Goal: Task Accomplishment & Management: Manage account settings

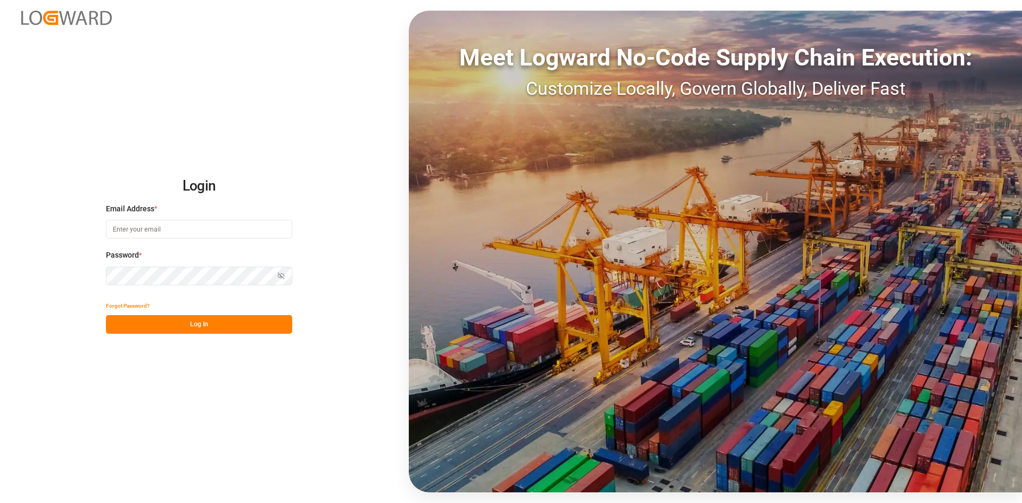
type input "[PERSON_NAME][EMAIL_ADDRESS][PERSON_NAME][DOMAIN_NAME]"
click at [226, 311] on button "Log In" at bounding box center [199, 324] width 186 height 19
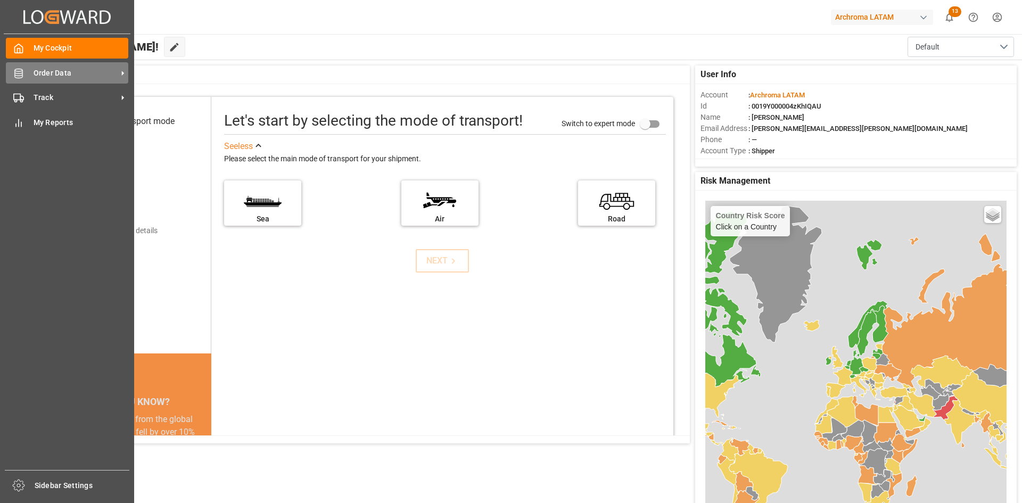
click at [88, 77] on span "Order Data" at bounding box center [76, 73] width 84 height 11
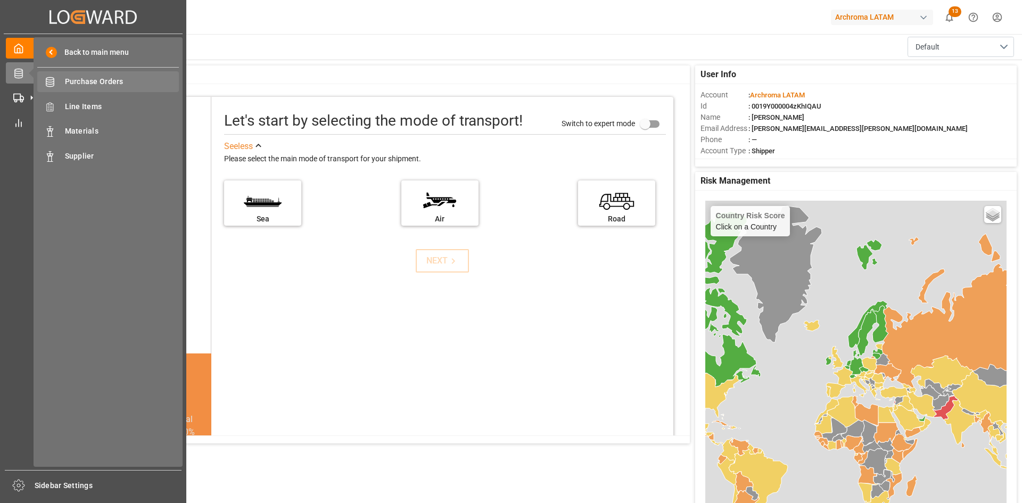
click at [112, 84] on span "Purchase Orders" at bounding box center [122, 81] width 114 height 11
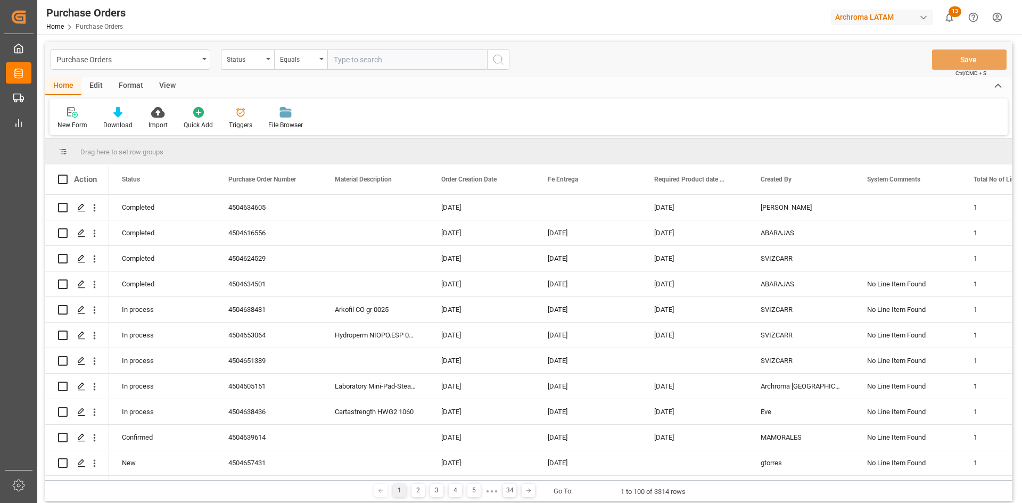
click at [254, 61] on div "Status" at bounding box center [245, 58] width 36 height 12
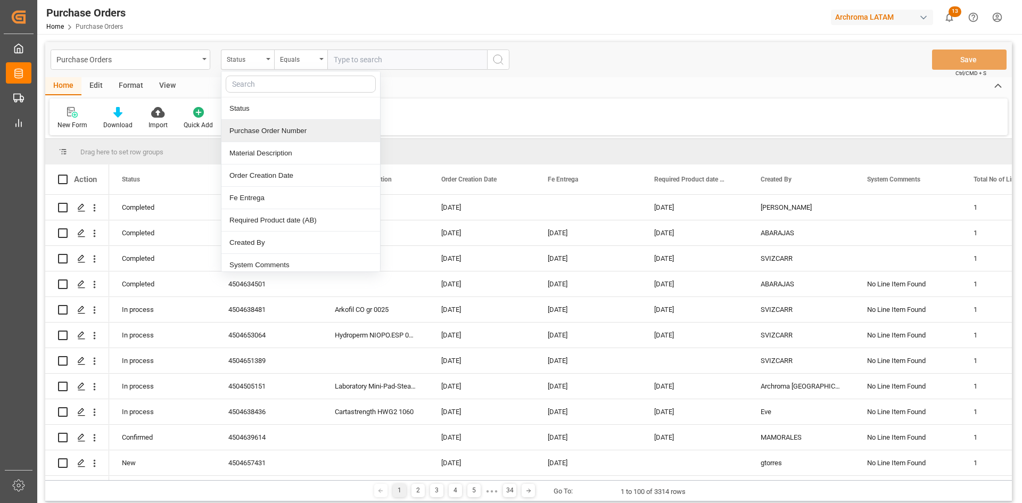
click at [276, 137] on div "Purchase Order Number" at bounding box center [300, 131] width 159 height 22
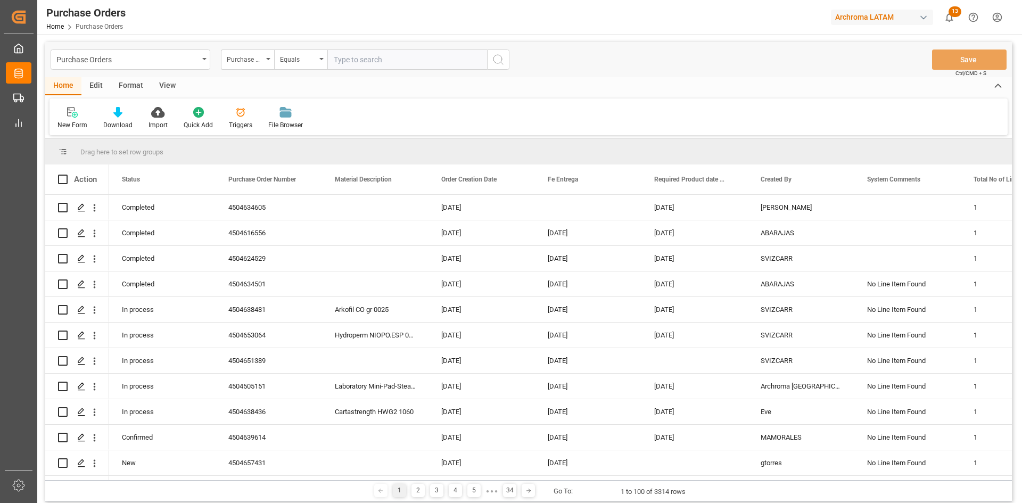
click at [361, 61] on input "text" at bounding box center [407, 60] width 160 height 20
paste input "4504605212"
type input "4504605212"
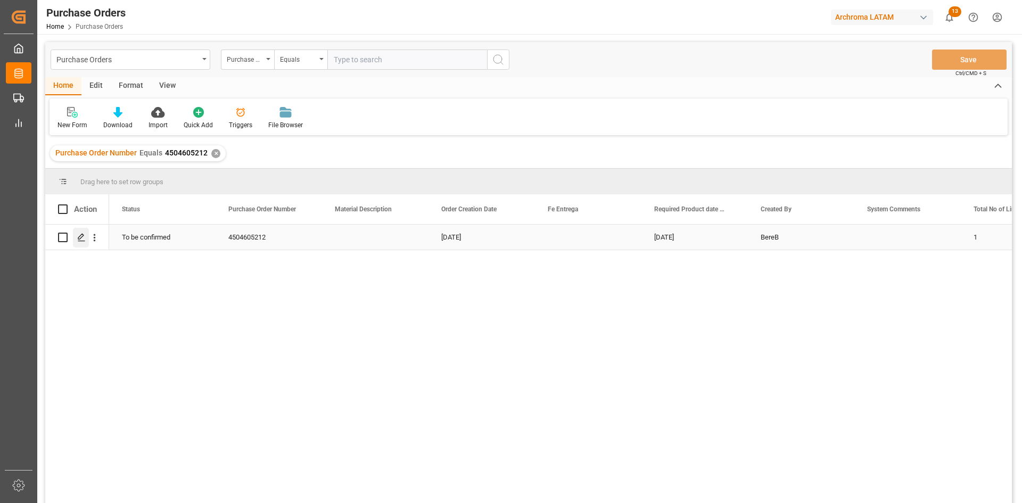
click at [84, 235] on polygon "Press SPACE to select this row." at bounding box center [80, 236] width 5 height 5
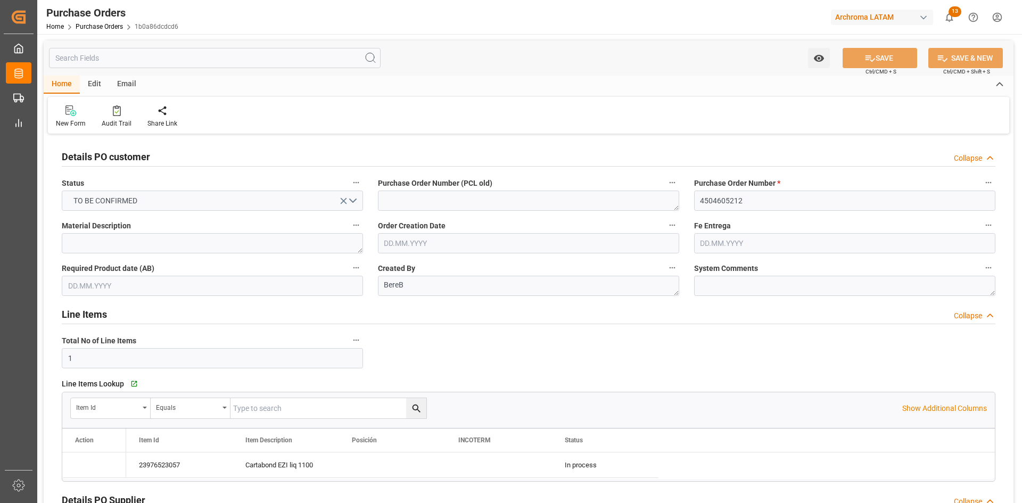
type input "[DATE]"
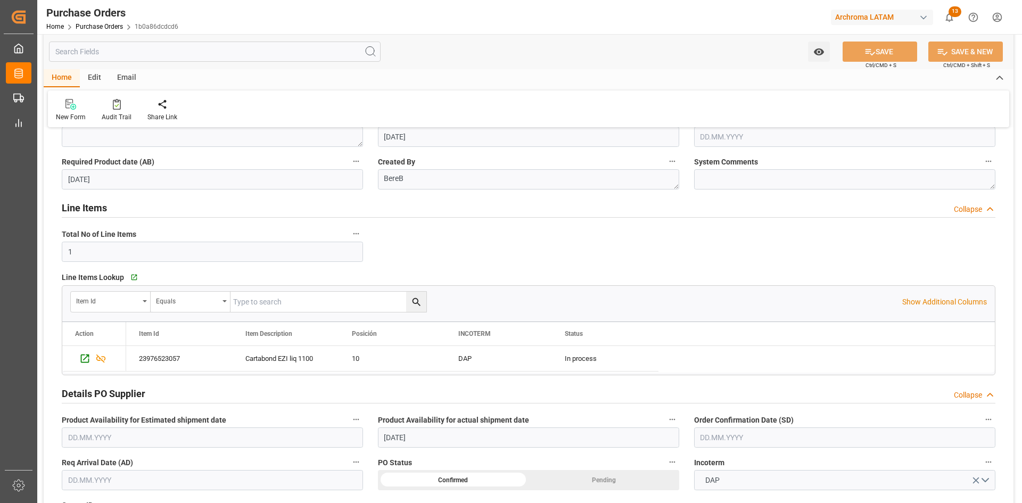
scroll to position [53, 0]
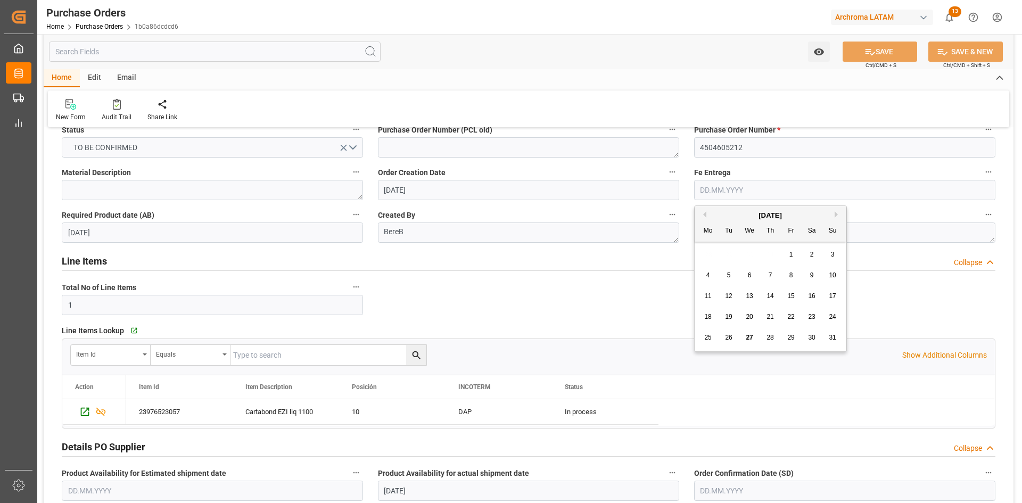
click at [681, 192] on input "text" at bounding box center [844, 190] width 301 height 20
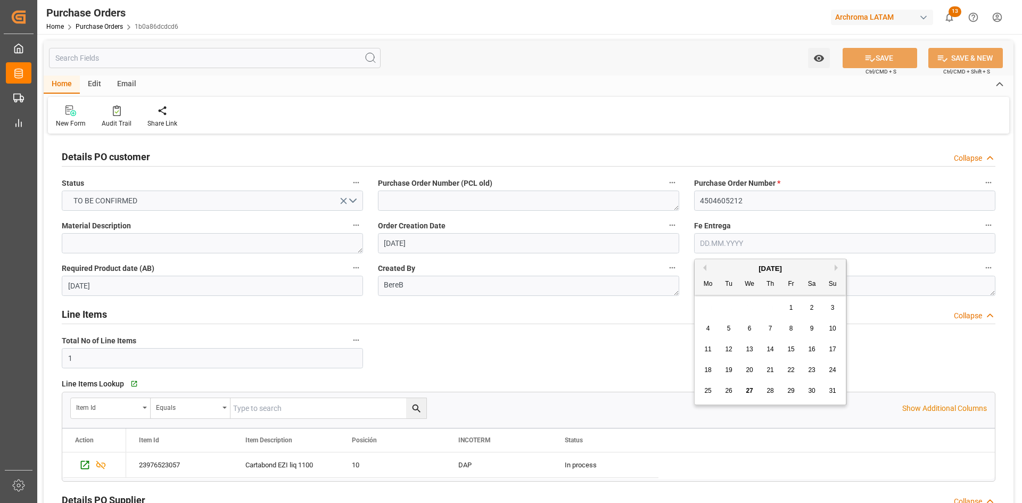
click at [681, 304] on div "28 29 30 31 1 2 3" at bounding box center [770, 308] width 145 height 21
click at [681, 269] on button "Next Month" at bounding box center [838, 268] width 6 height 6
click at [681, 311] on span "1" at bounding box center [708, 307] width 4 height 7
type input "[DATE]"
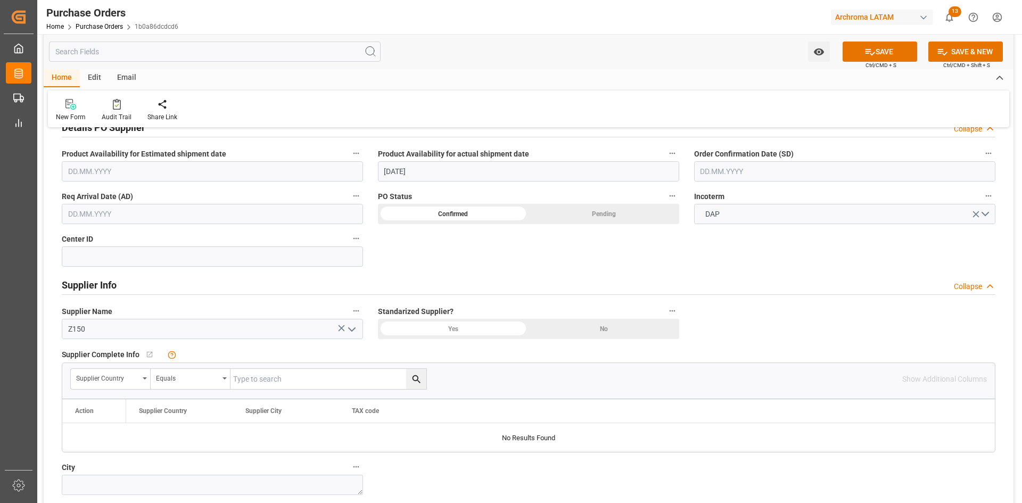
scroll to position [266, 0]
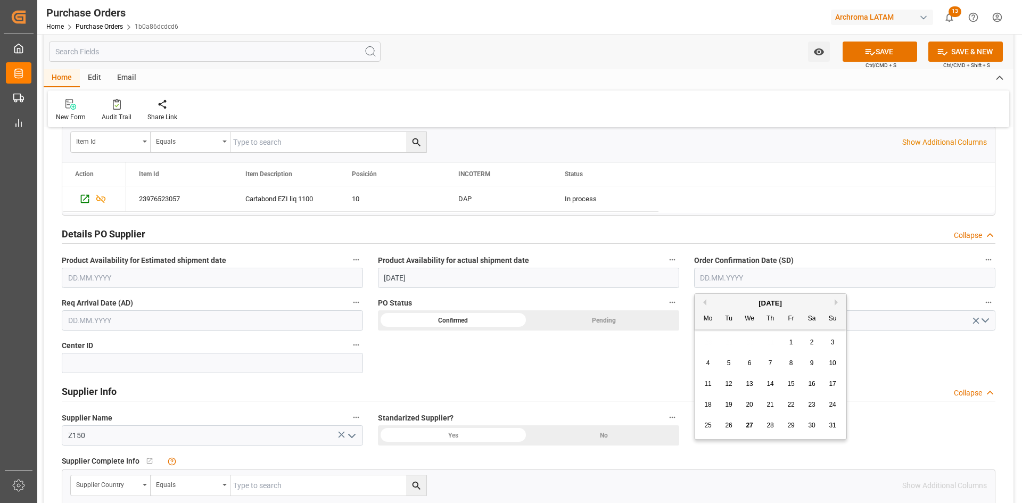
click at [681, 278] on input "text" at bounding box center [844, 278] width 301 height 20
click at [681, 311] on div "28 29 30 31 1 2 3" at bounding box center [770, 342] width 145 height 21
click at [681, 311] on div "28" at bounding box center [770, 425] width 13 height 13
type input "[DATE]"
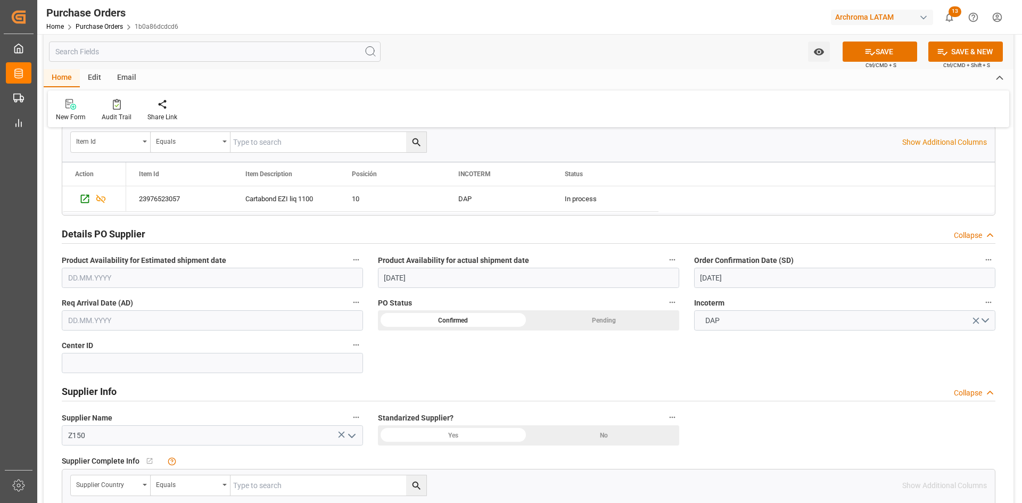
click at [197, 311] on input "text" at bounding box center [212, 320] width 301 height 20
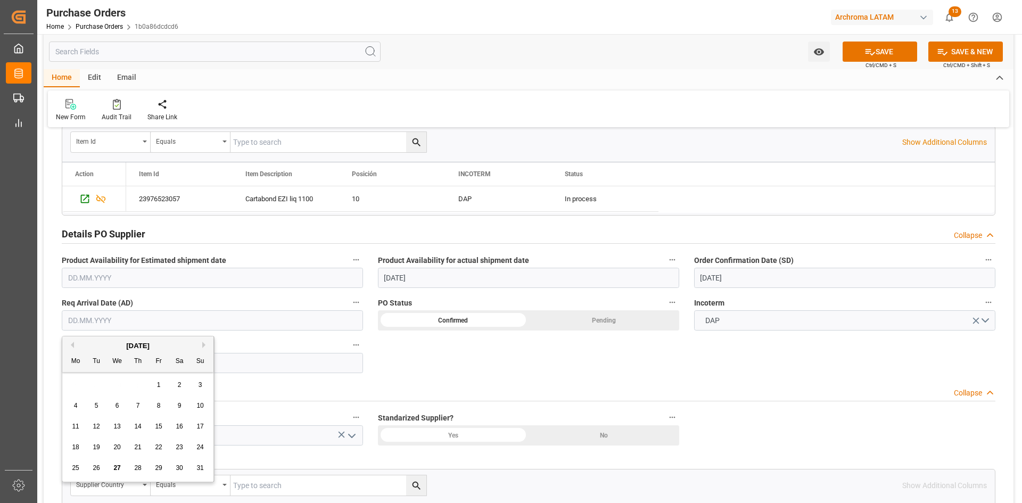
click at [80, 311] on div "28 29 30 31 1 2 3" at bounding box center [137, 385] width 145 height 21
click at [98, 311] on div "26" at bounding box center [96, 468] width 13 height 13
type input "[DATE]"
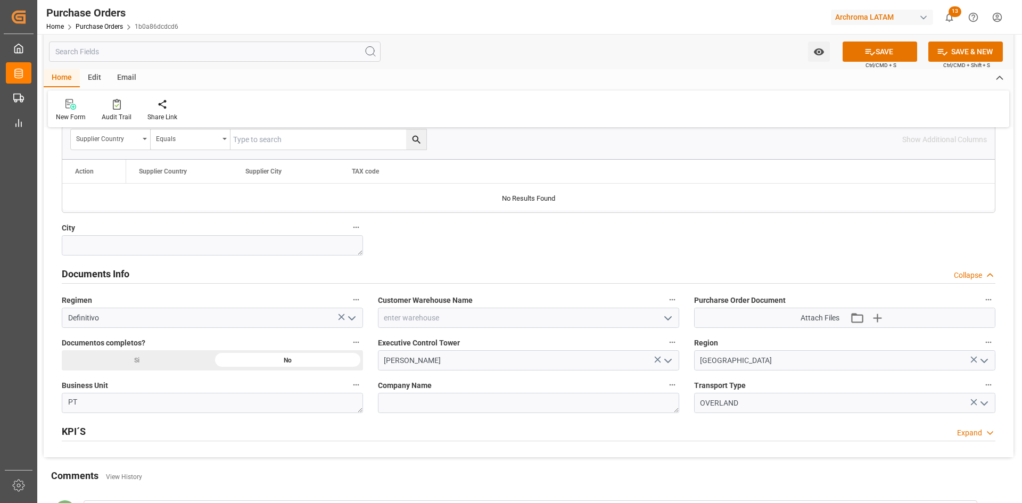
scroll to position [586, 0]
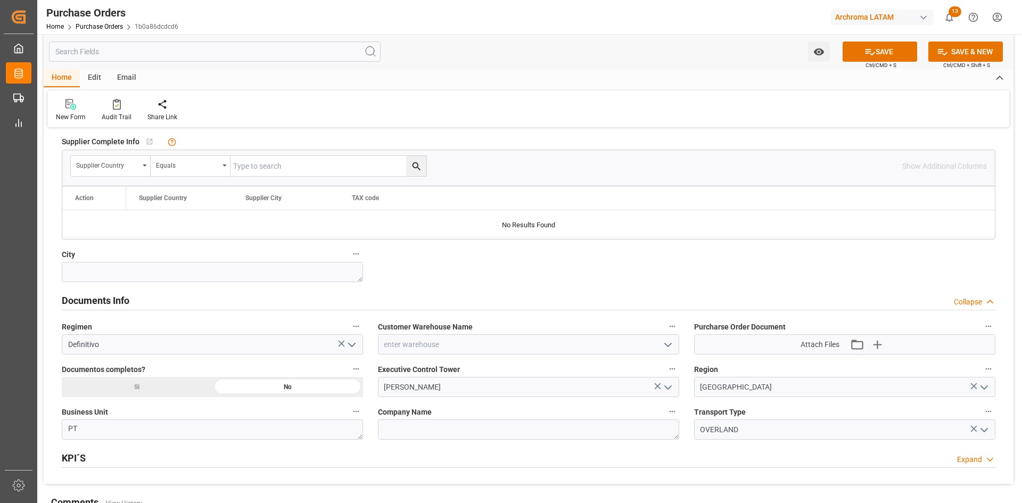
click at [669, 311] on icon "open menu" at bounding box center [668, 345] width 13 height 13
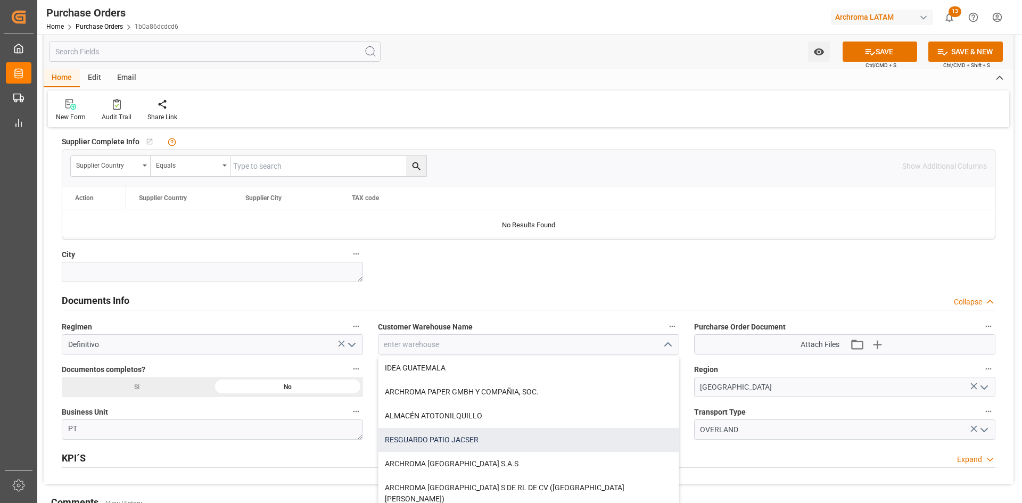
scroll to position [106, 0]
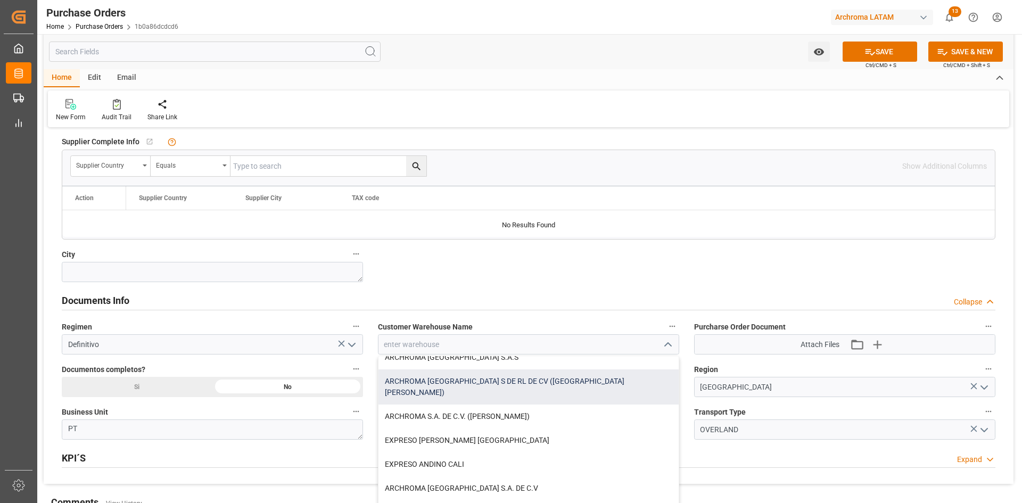
click at [568, 311] on div "ARCHROMA [GEOGRAPHIC_DATA] S DE RL DE CV ([GEOGRAPHIC_DATA][PERSON_NAME])" at bounding box center [528, 386] width 300 height 35
type input "ARCHROMA [GEOGRAPHIC_DATA] S DE RL DE CV ([GEOGRAPHIC_DATA][PERSON_NAME])"
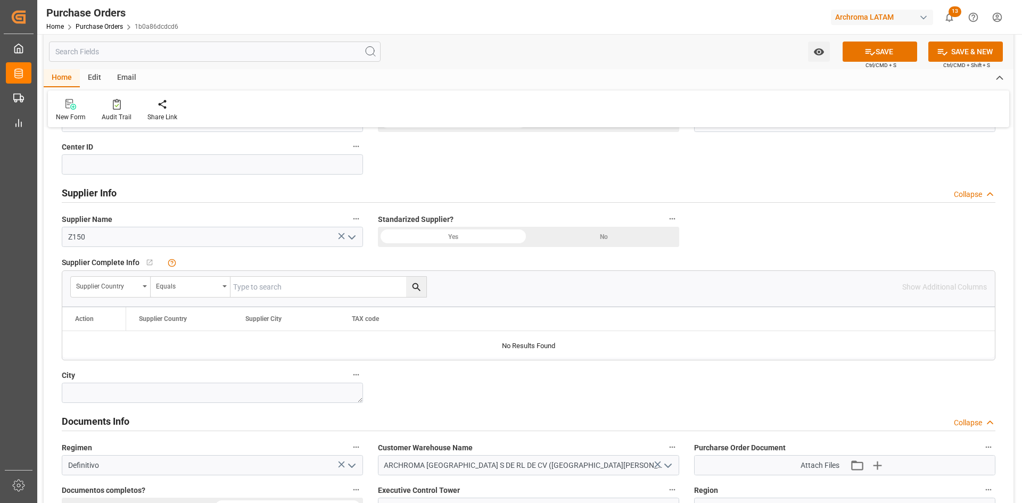
scroll to position [426, 0]
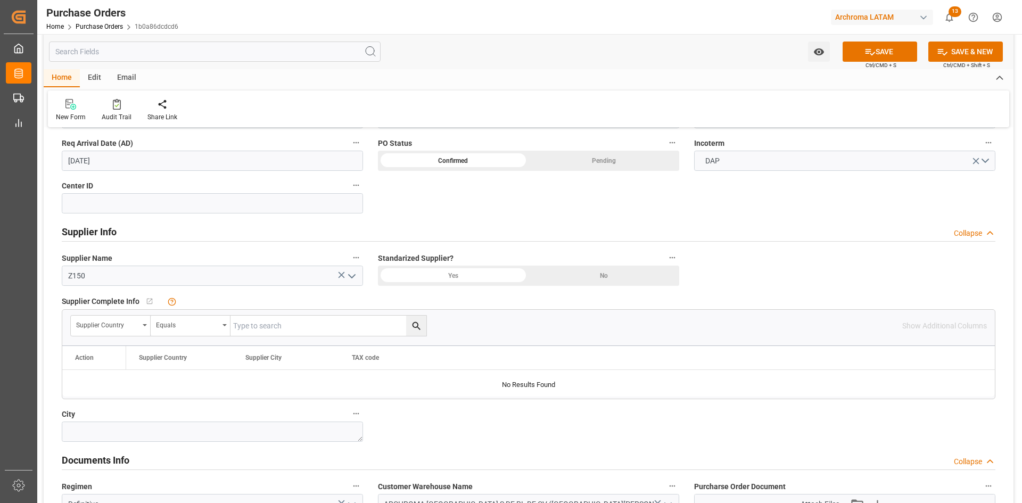
click at [356, 276] on icon "open menu" at bounding box center [351, 276] width 13 height 13
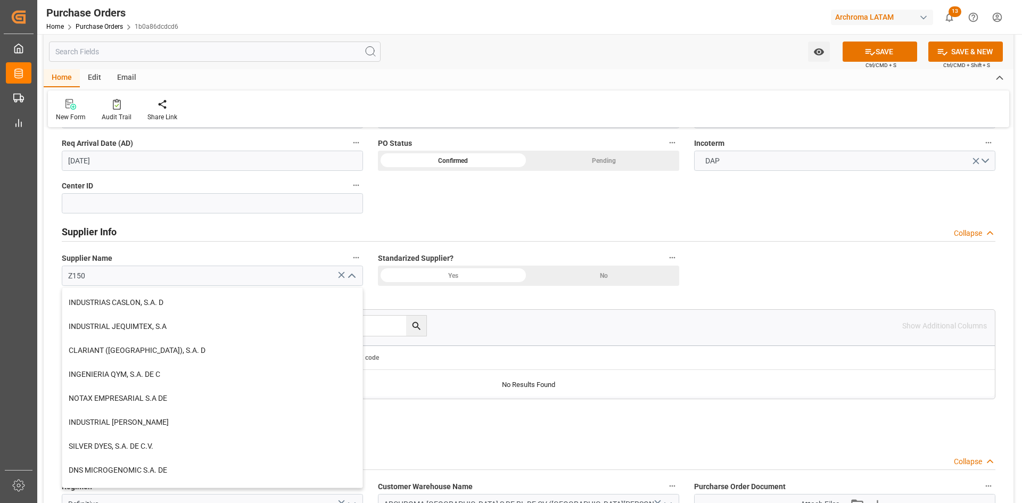
scroll to position [798, 0]
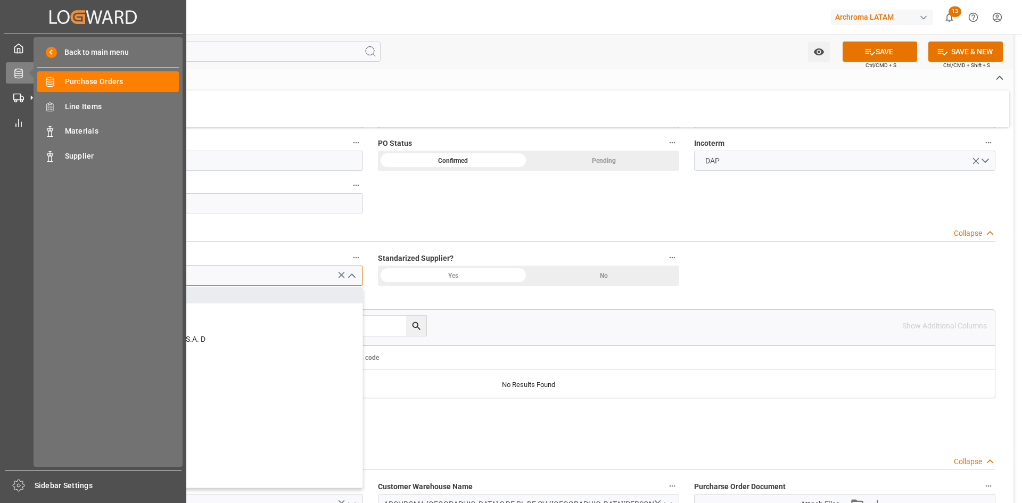
drag, startPoint x: 119, startPoint y: 276, endPoint x: 31, endPoint y: 271, distance: 88.5
click at [31, 271] on div "Created by potrace 1.15, written by [PERSON_NAME] [DATE]-[DATE] Created by potr…" at bounding box center [511, 251] width 1022 height 503
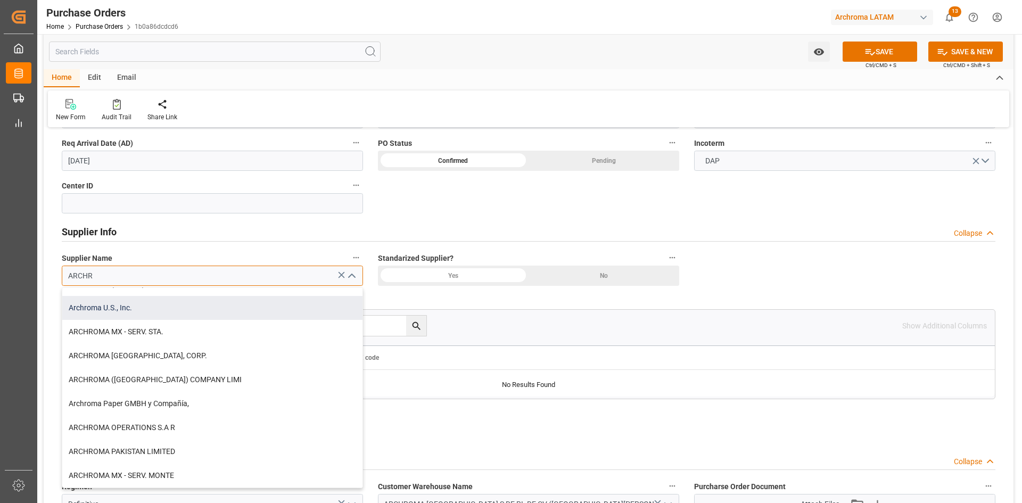
click at [169, 311] on div "Archroma U.S., Inc." at bounding box center [212, 308] width 300 height 24
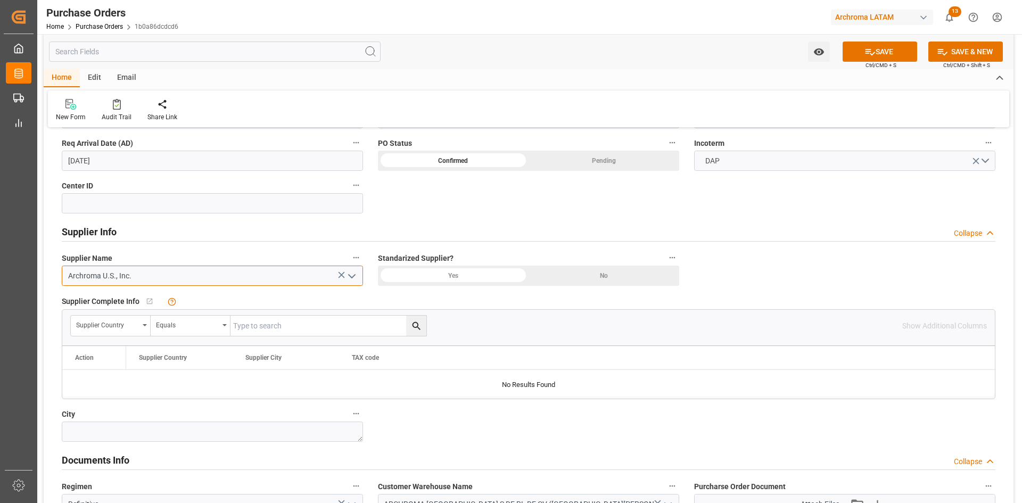
type input "Archroma U.S., Inc."
click at [476, 275] on div "Yes" at bounding box center [453, 276] width 151 height 20
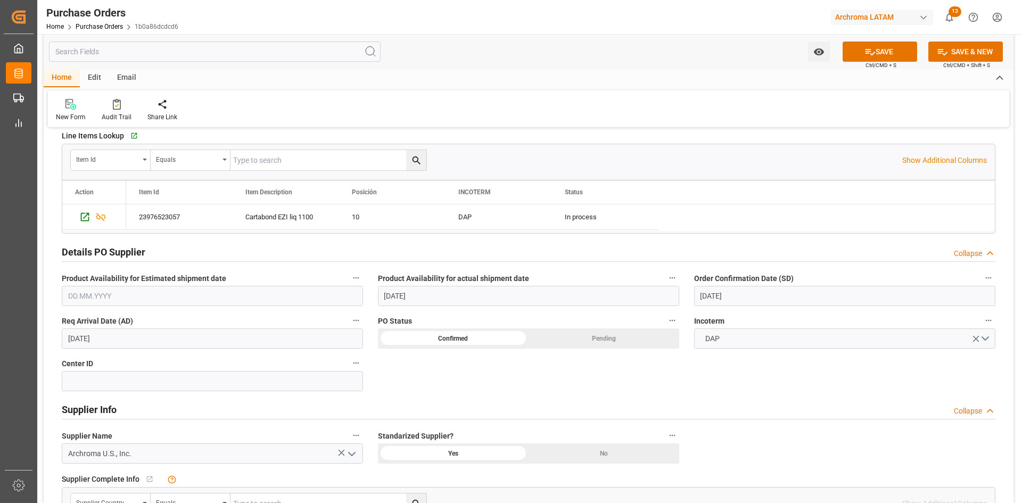
scroll to position [266, 0]
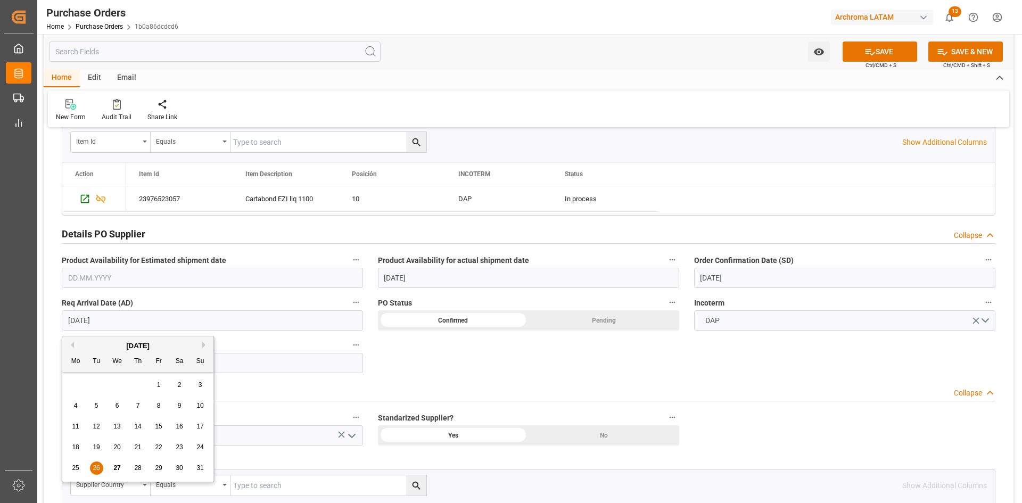
click at [226, 311] on input "[DATE]" at bounding box center [212, 320] width 301 height 20
click at [120, 311] on span "27" at bounding box center [116, 467] width 7 height 7
type input "[DATE]"
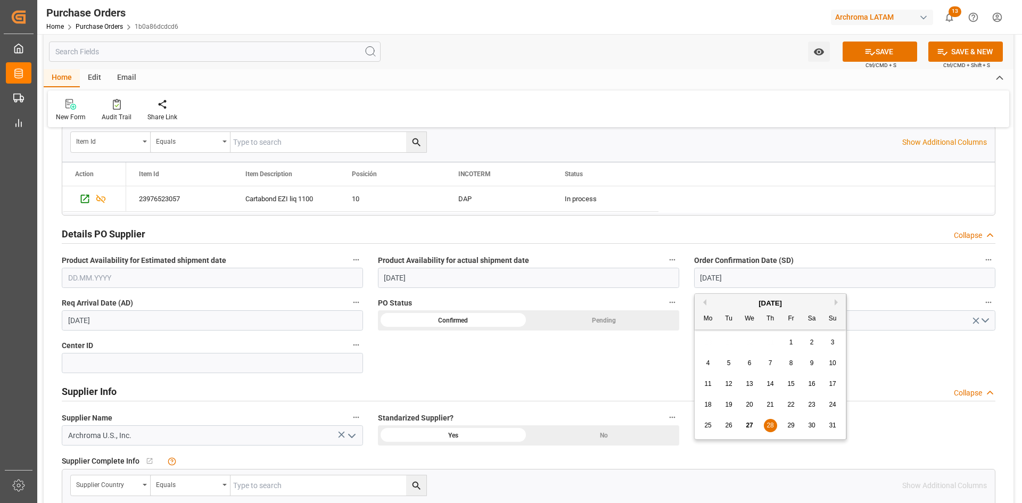
click at [681, 278] on input "[DATE]" at bounding box center [844, 278] width 301 height 20
click at [681, 311] on div "26" at bounding box center [728, 425] width 13 height 13
type input "[DATE]"
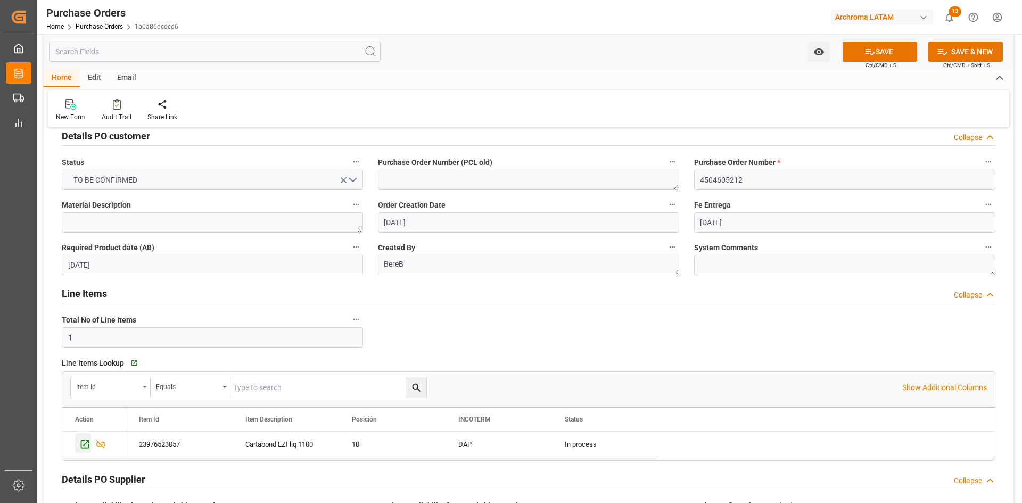
scroll to position [53, 0]
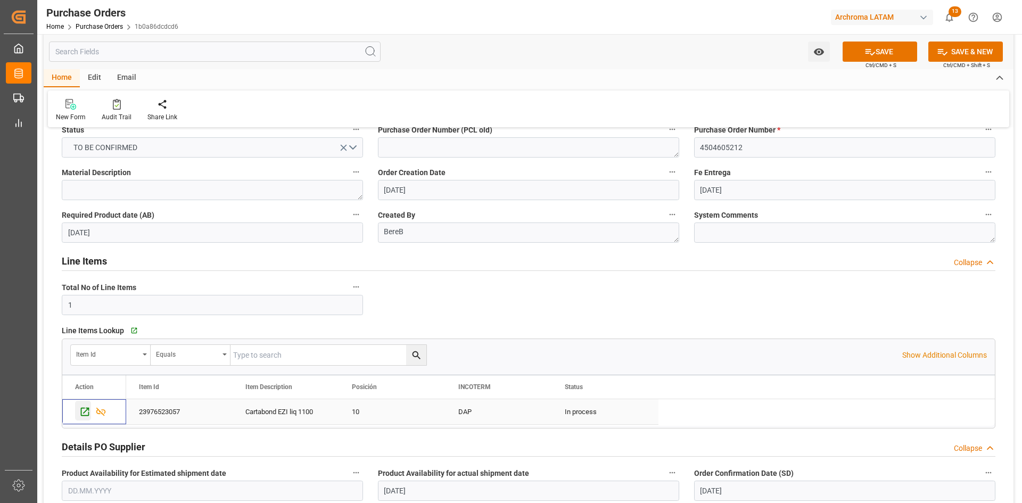
click at [78, 311] on div "Press SPACE to select this row." at bounding box center [83, 411] width 16 height 20
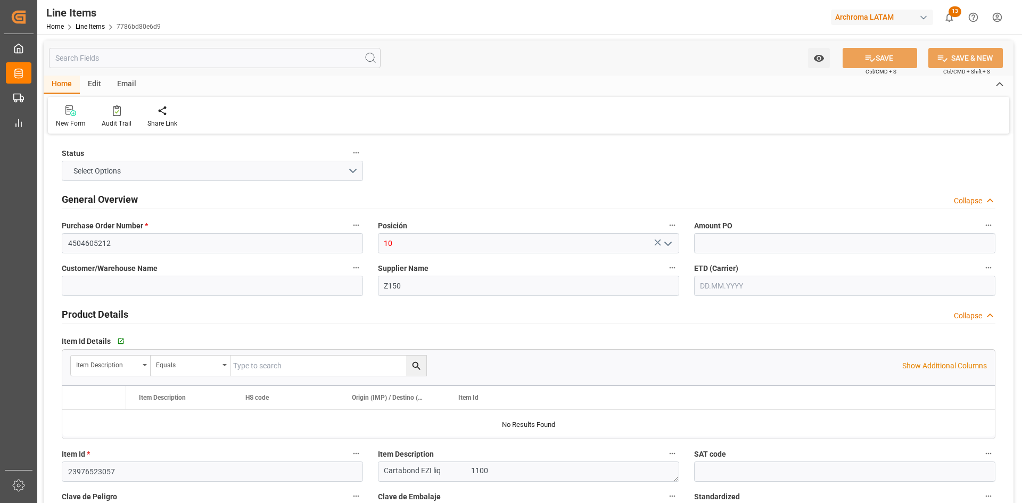
type input "1"
type input "12352400"
type input "6600"
type input "2836999999"
type input "19.08.2025 21:52"
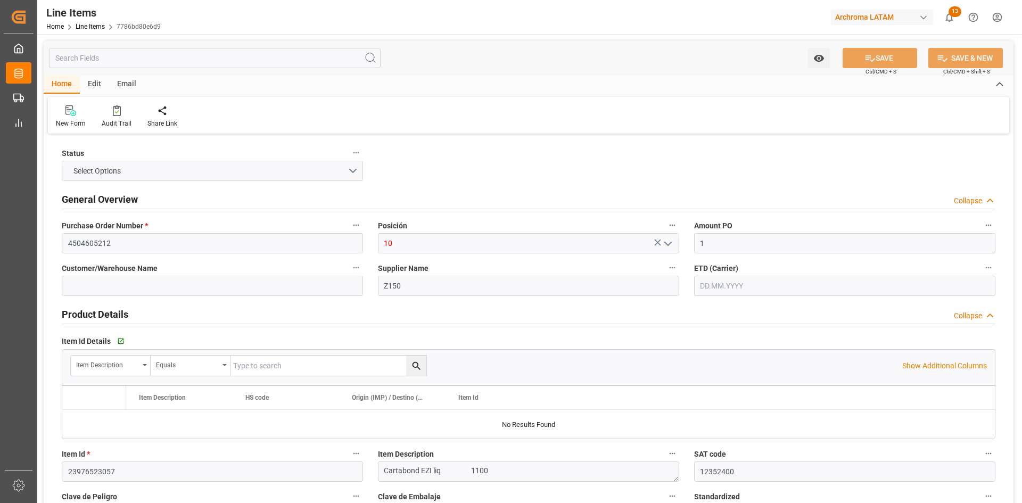
type input "04.06.2025 18:42"
click at [94, 83] on div "Edit" at bounding box center [94, 85] width 29 height 18
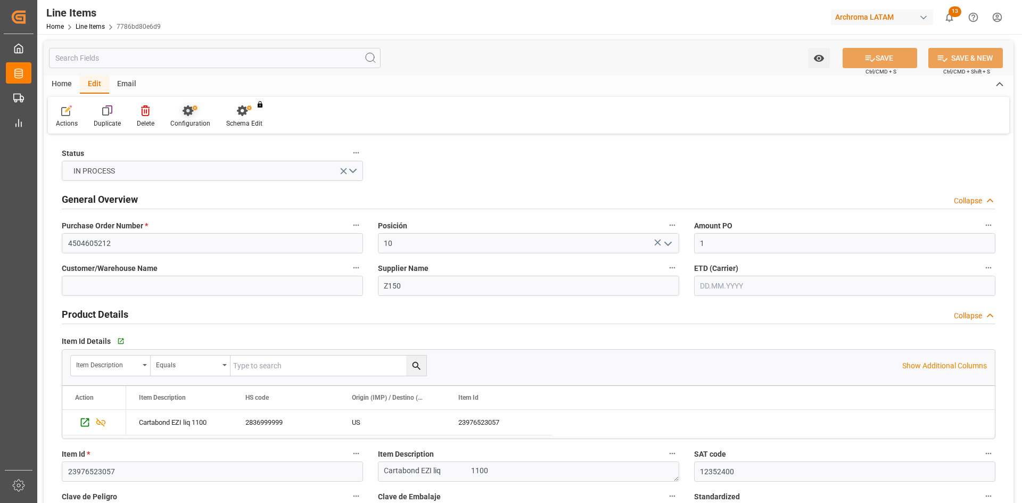
click at [180, 120] on div "Configuration" at bounding box center [190, 124] width 40 height 10
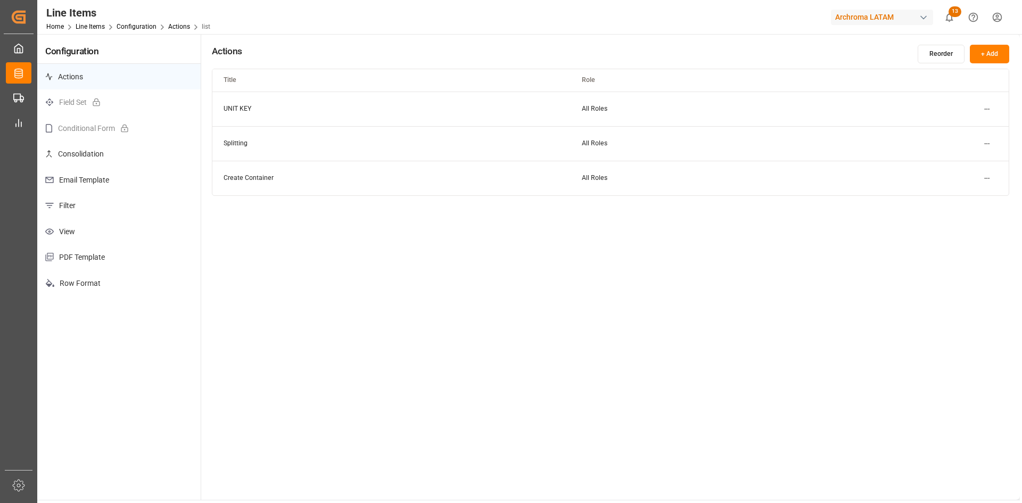
click at [123, 182] on p "Email Template" at bounding box center [118, 180] width 163 height 26
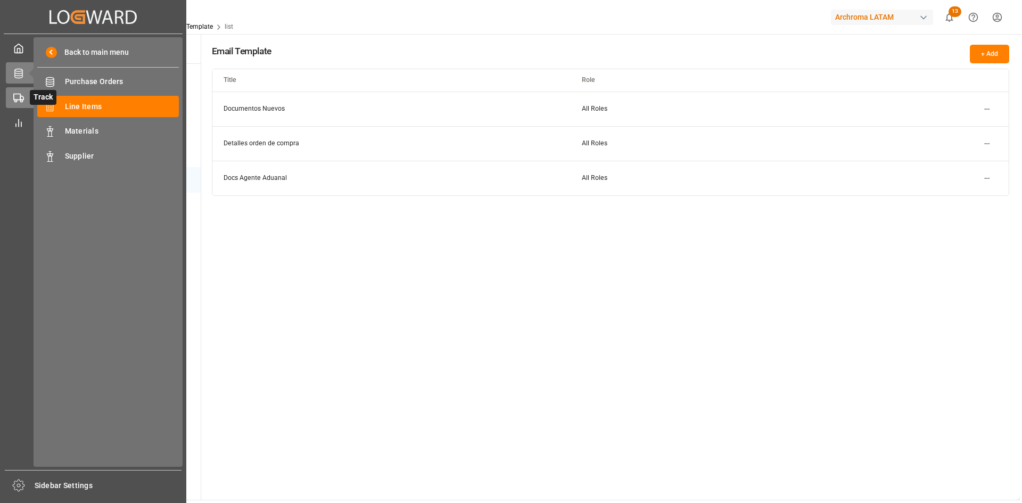
click at [13, 100] on div at bounding box center [15, 97] width 18 height 11
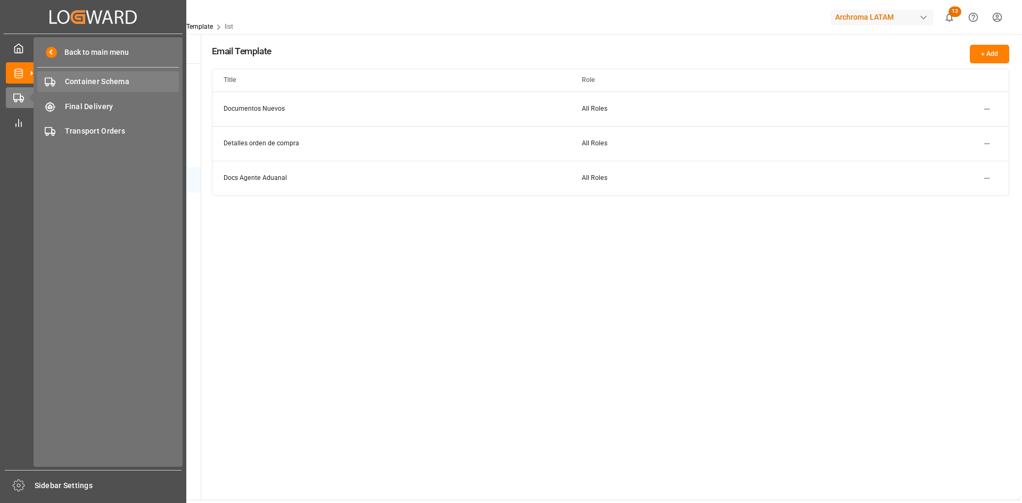
click at [108, 79] on span "Container Schema" at bounding box center [122, 81] width 114 height 11
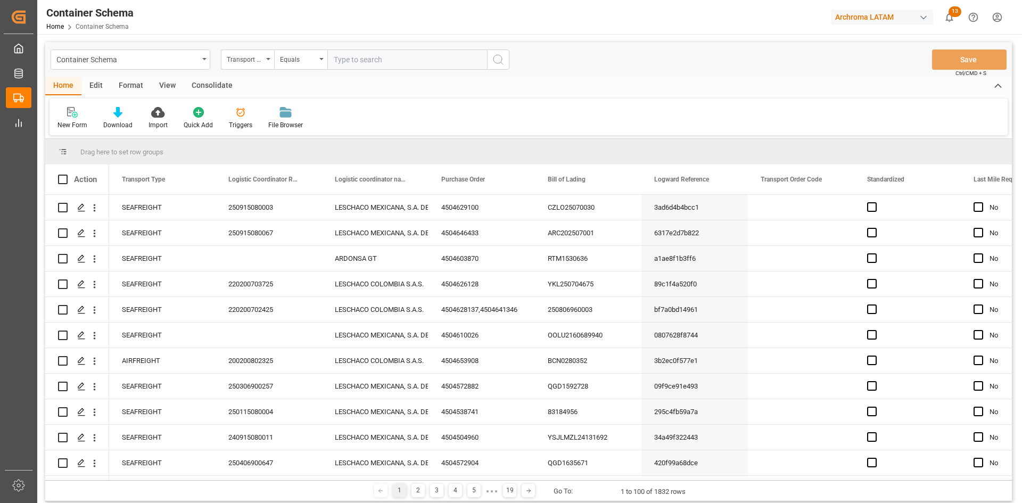
click at [105, 84] on div "Edit" at bounding box center [95, 86] width 29 height 18
click at [186, 110] on icon at bounding box center [181, 112] width 15 height 11
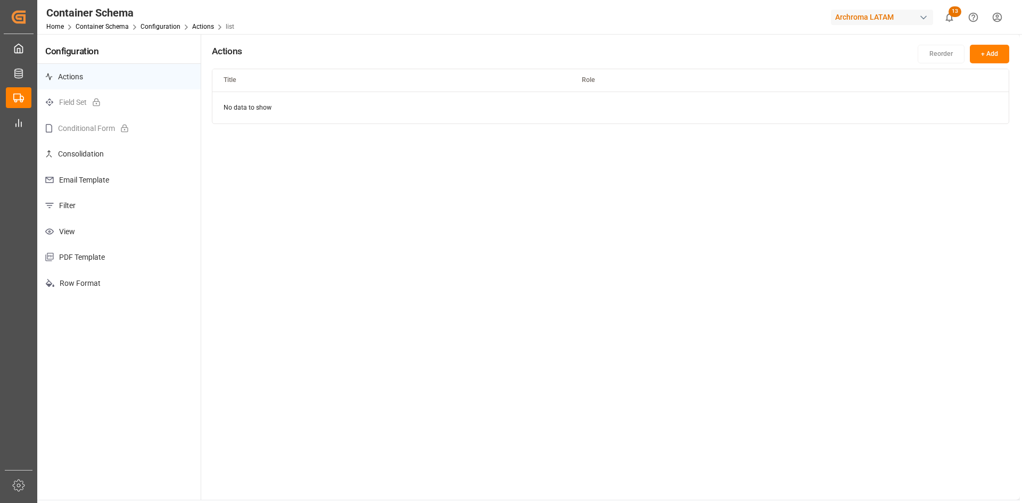
click at [111, 181] on p "Email Template" at bounding box center [118, 180] width 163 height 26
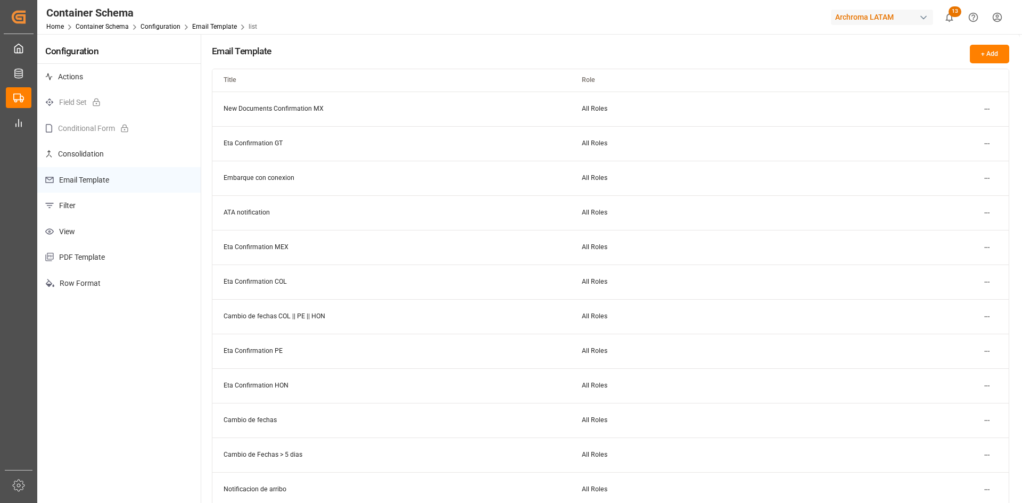
click at [259, 318] on td "Cambio de fechas COL || PE || HON" at bounding box center [391, 316] width 358 height 35
click at [985, 316] on html "Created by potrace 1.15, written by Peter Selinger 2001-2017 Created by potrace…" at bounding box center [511, 251] width 1022 height 503
click at [956, 334] on div "Edit" at bounding box center [968, 338] width 55 height 15
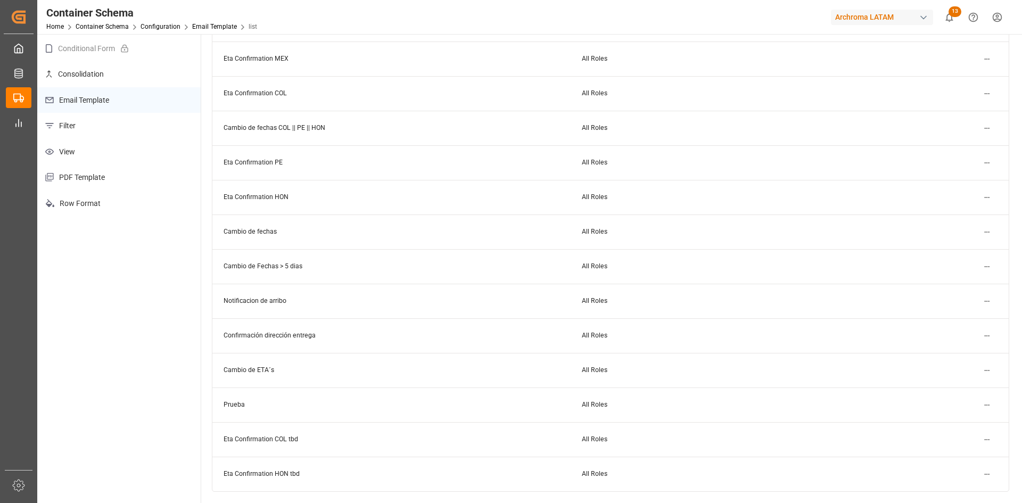
scroll to position [106, 0]
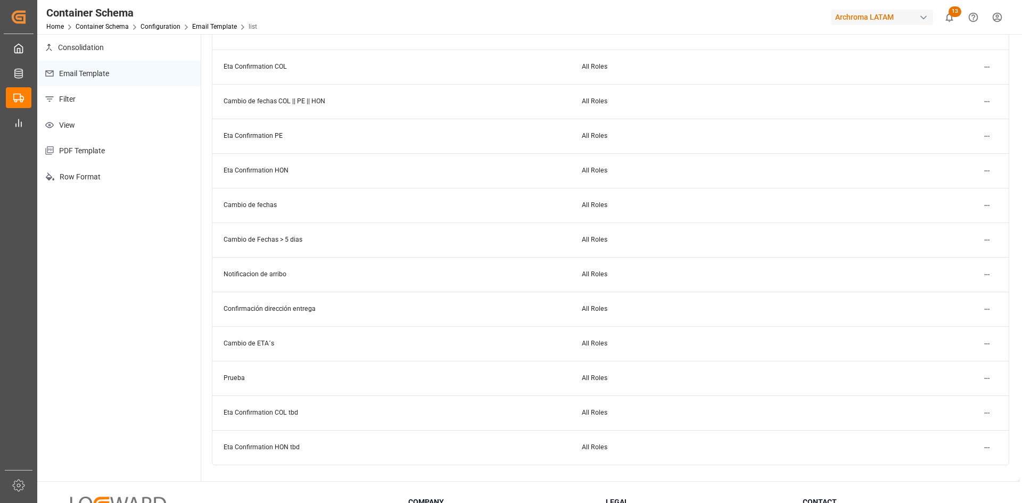
click at [264, 343] on td "Cambio de ETA´s" at bounding box center [391, 343] width 358 height 35
click at [991, 346] on html "Created by potrace 1.15, written by Peter Selinger 2001-2017 Created by potrace…" at bounding box center [511, 251] width 1022 height 503
click at [955, 361] on div "Edit" at bounding box center [968, 365] width 55 height 15
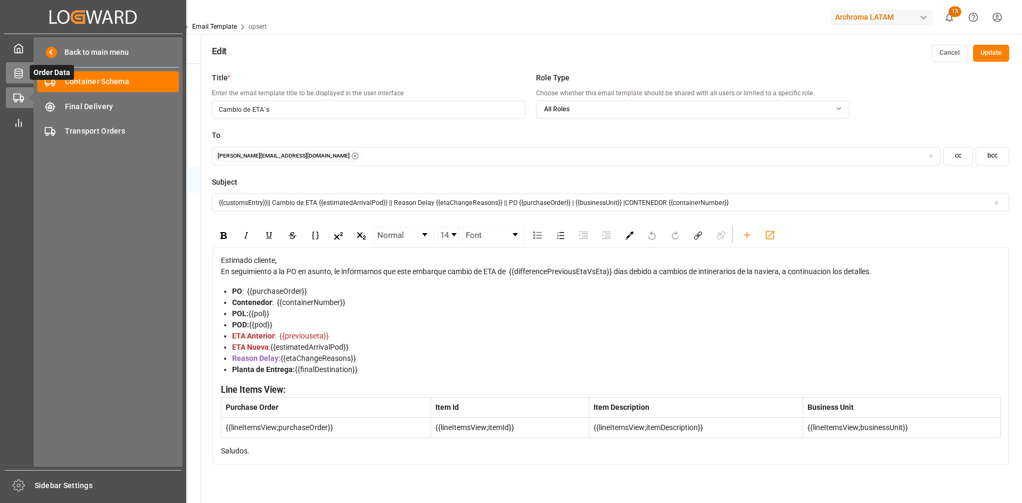
click at [22, 74] on icon at bounding box center [18, 74] width 8 height 10
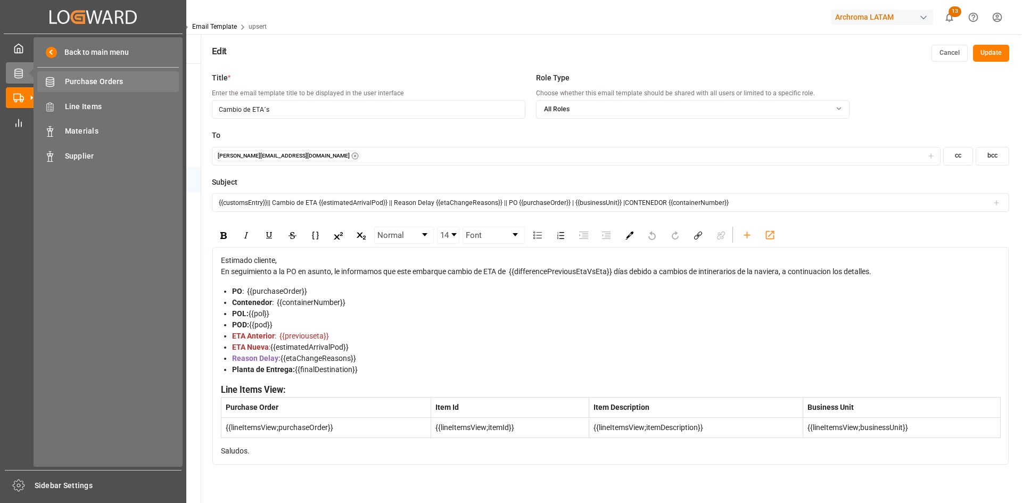
click at [86, 84] on span "Purchase Orders" at bounding box center [122, 81] width 114 height 11
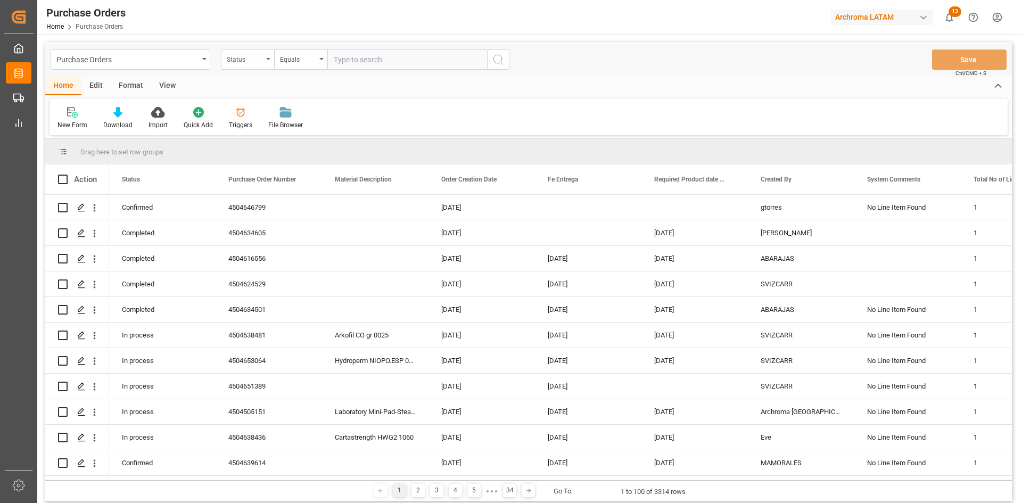
click at [261, 59] on div "Status" at bounding box center [245, 58] width 36 height 12
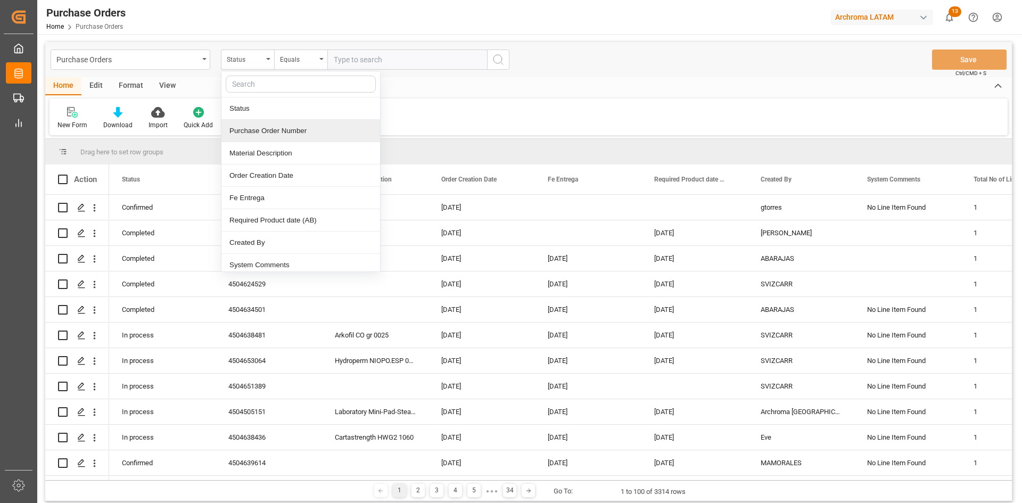
click at [311, 137] on div "Purchase Order Number" at bounding box center [300, 131] width 159 height 22
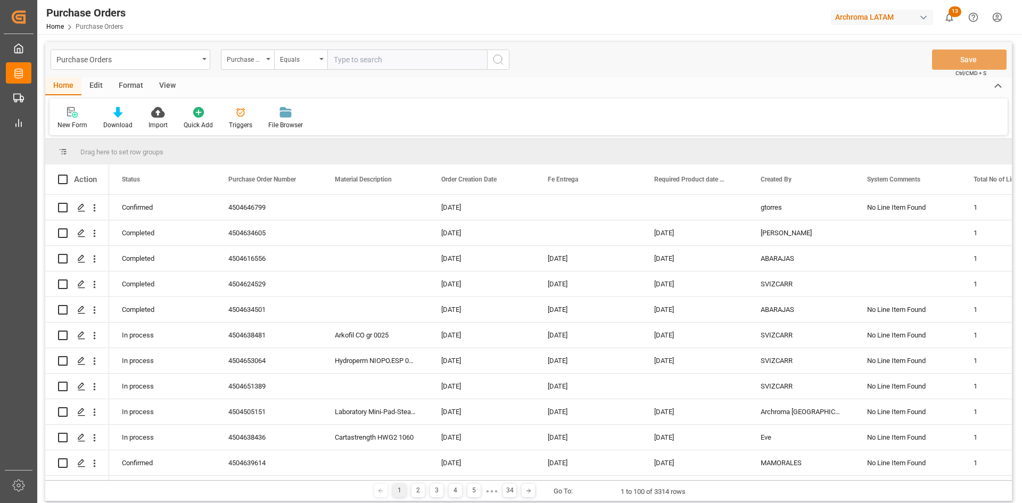
click at [357, 67] on input "text" at bounding box center [407, 60] width 160 height 20
paste input "4504605212"
type input "4504605212"
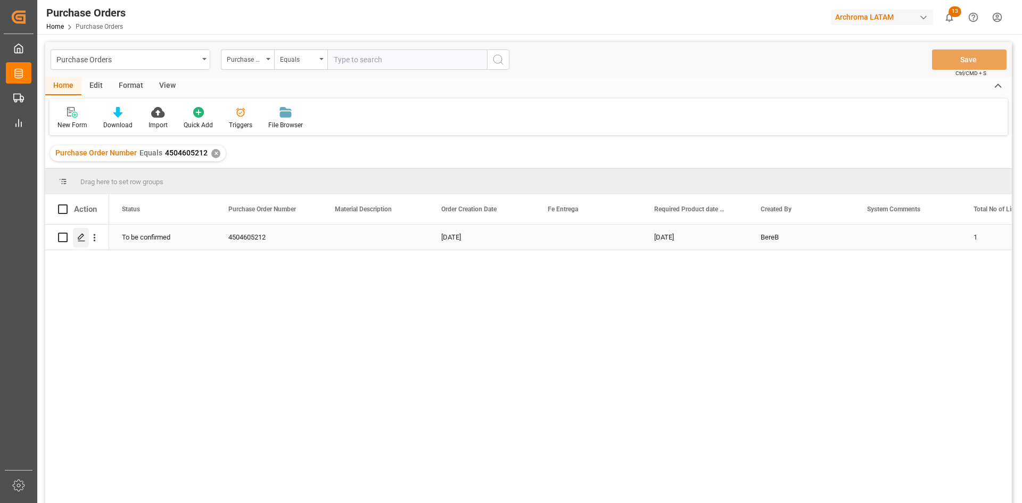
click at [84, 235] on icon "Press SPACE to select this row." at bounding box center [81, 237] width 9 height 9
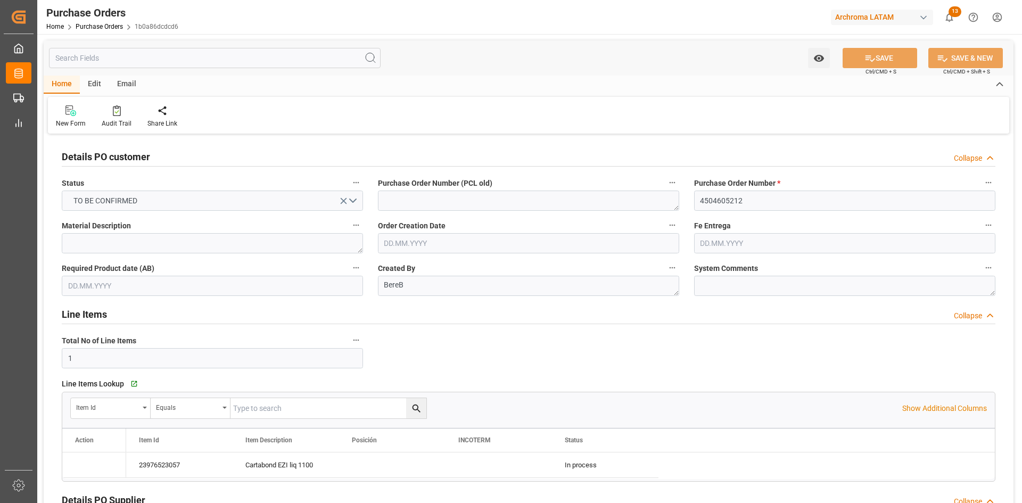
type input "1"
type input "[DATE]"
